Goal: Task Accomplishment & Management: Use online tool/utility

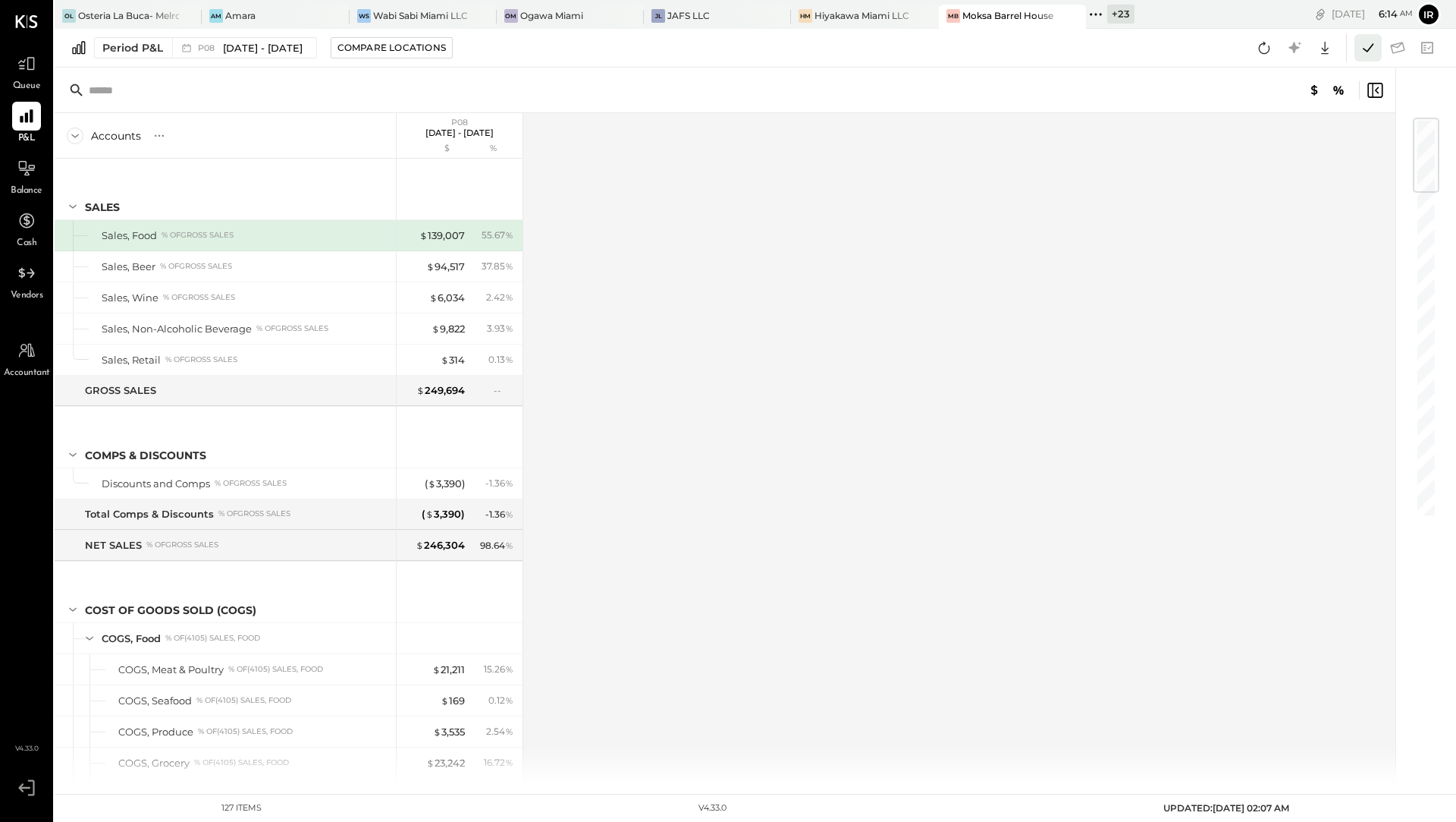
click at [1371, 51] on icon at bounding box center [1368, 48] width 19 height 19
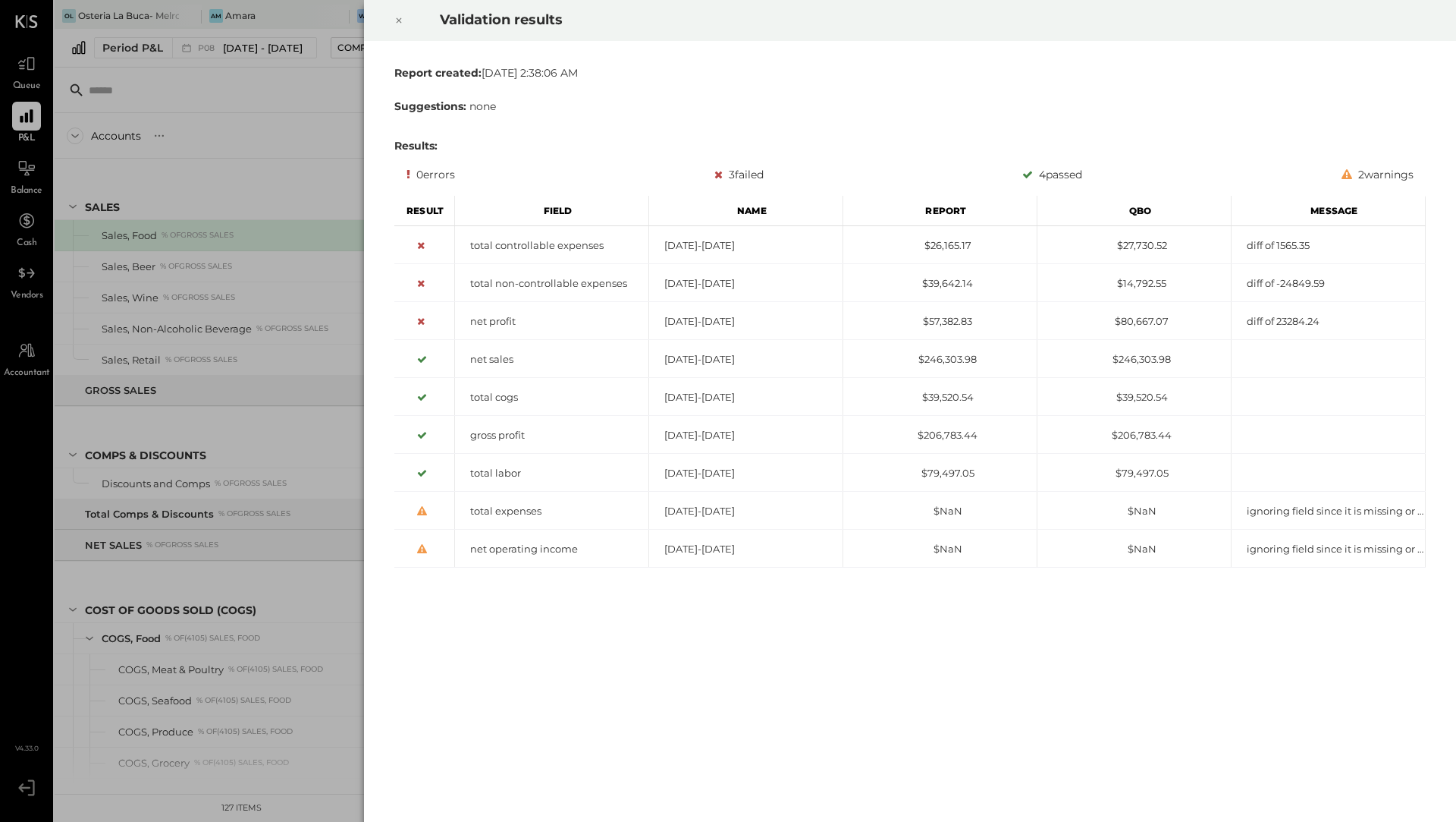
click at [396, 11] on icon at bounding box center [399, 20] width 9 height 18
click at [399, 18] on icon at bounding box center [399, 20] width 9 height 18
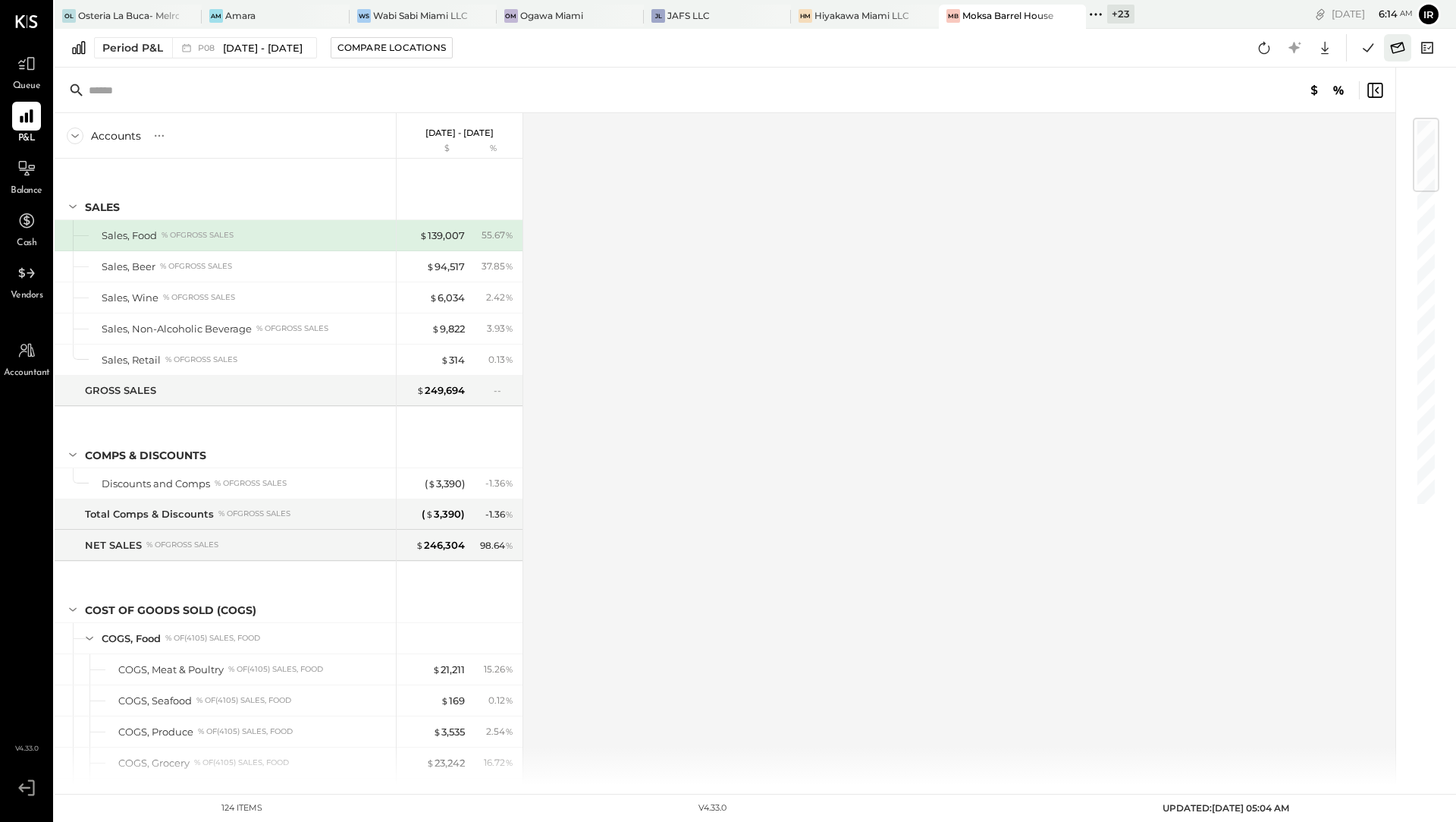
click at [1397, 41] on icon at bounding box center [1398, 48] width 19 height 19
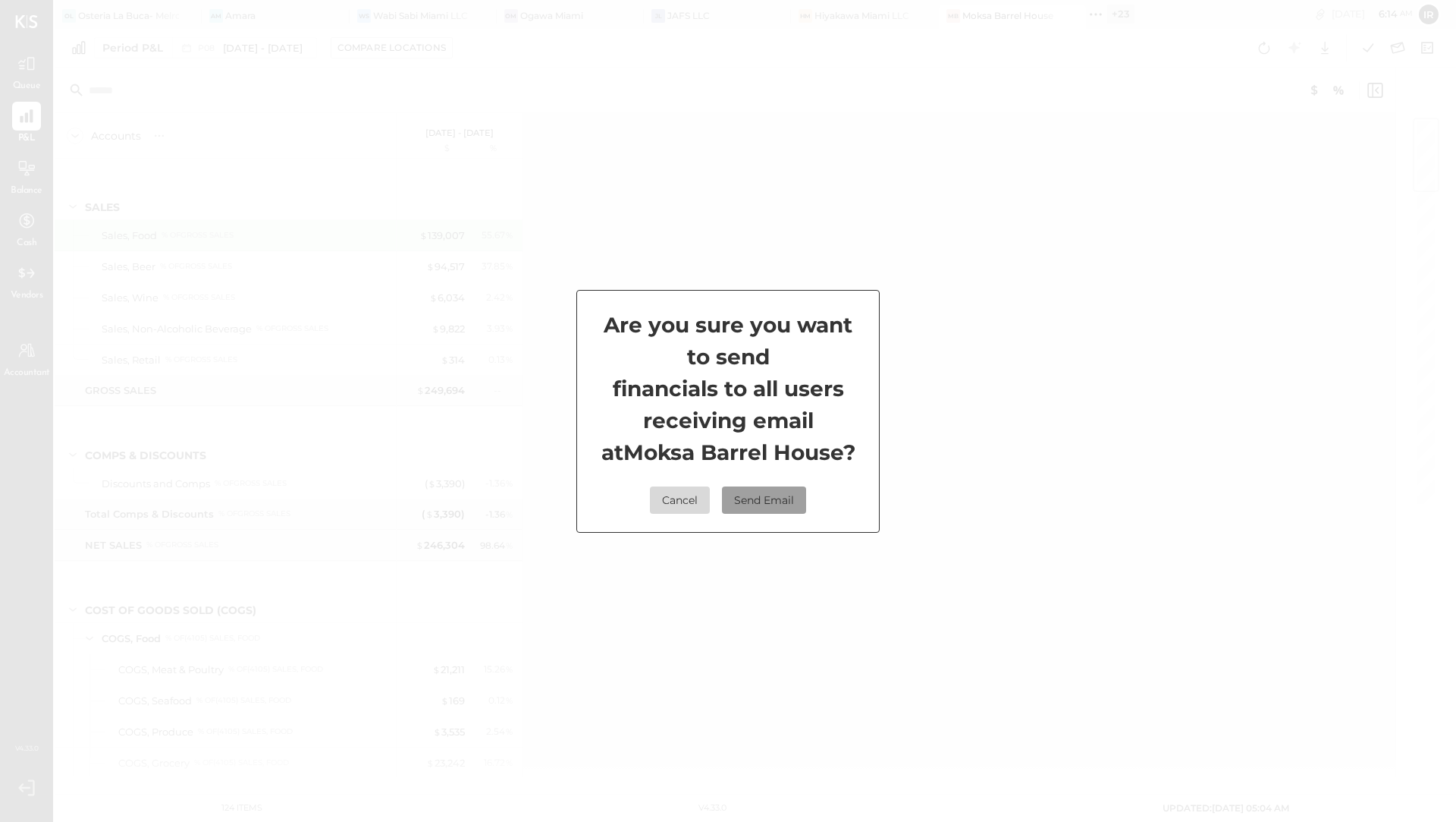
click at [752, 503] on button "Send Email" at bounding box center [764, 500] width 84 height 28
